Goal: Task Accomplishment & Management: Use online tool/utility

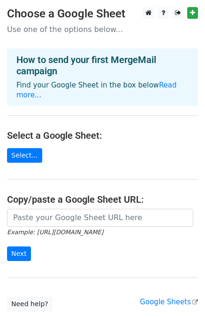
click at [55, 142] on main "Choose a Google Sheet Use one of the options below... How to send your first Me…" at bounding box center [102, 159] width 205 height 304
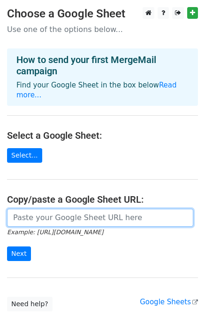
click at [73, 209] on input "url" at bounding box center [100, 218] width 187 height 18
paste input "[URL][DOMAIN_NAME]"
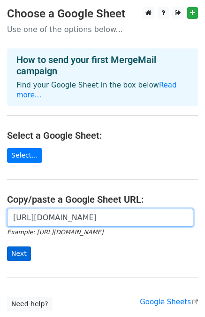
type input "[URL][DOMAIN_NAME]"
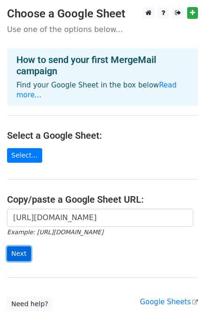
click at [18, 246] on input "Next" at bounding box center [19, 253] width 24 height 15
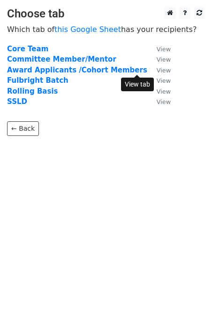
click at [157, 67] on small "View" at bounding box center [164, 70] width 14 height 7
click at [130, 171] on body "Choose tab Which tab of this Google Sheet has your recipients? Core Team View C…" at bounding box center [106, 90] width 212 height 166
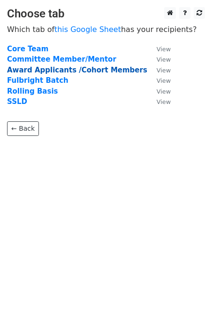
click at [46, 69] on strong "Award Applicants /Cohort Members" at bounding box center [77, 70] width 141 height 8
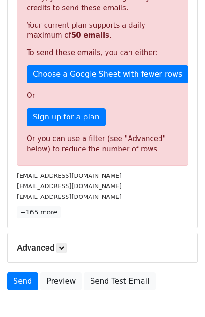
scroll to position [267, 0]
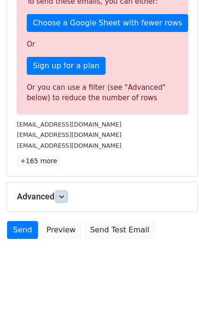
click at [61, 196] on icon at bounding box center [62, 197] width 6 height 6
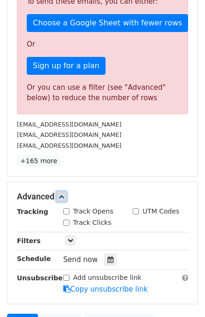
scroll to position [359, 0]
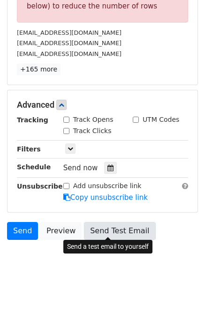
click at [114, 228] on link "Send Test Email" at bounding box center [119, 231] width 71 height 18
